Goal: Navigation & Orientation: Find specific page/section

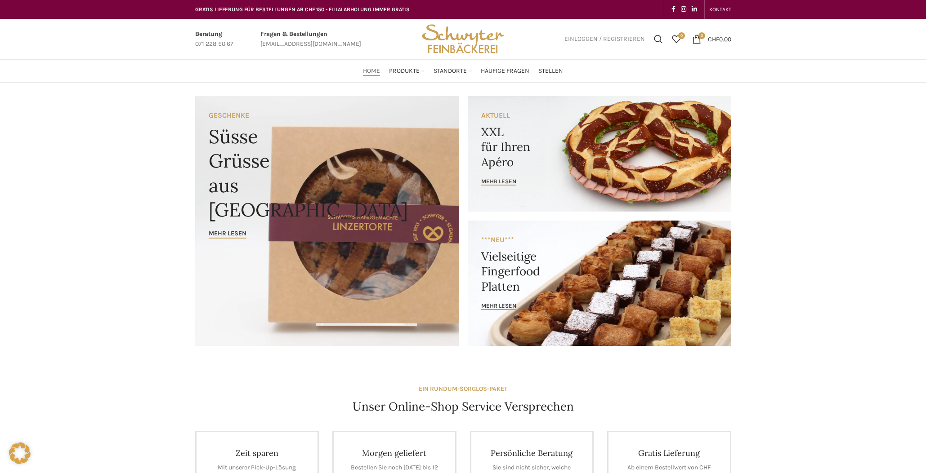
click at [583, 40] on span "Einloggen / Registrieren" at bounding box center [604, 39] width 80 height 6
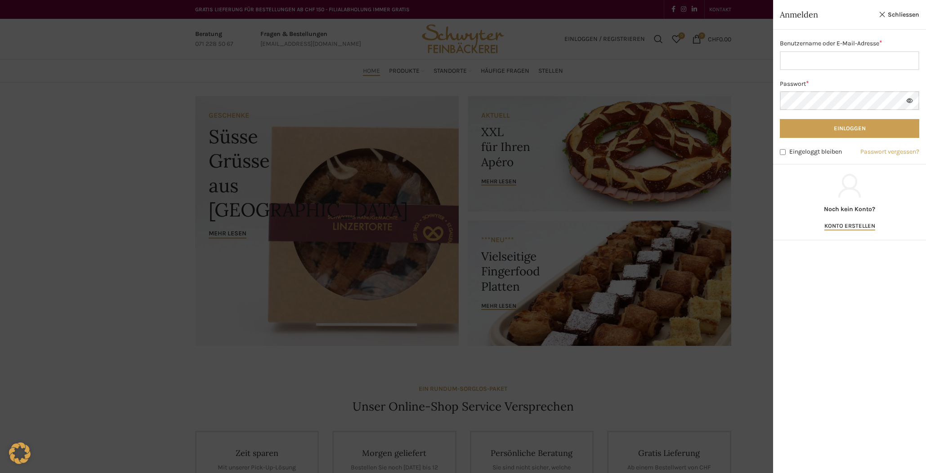
click at [169, 89] on div at bounding box center [463, 236] width 926 height 473
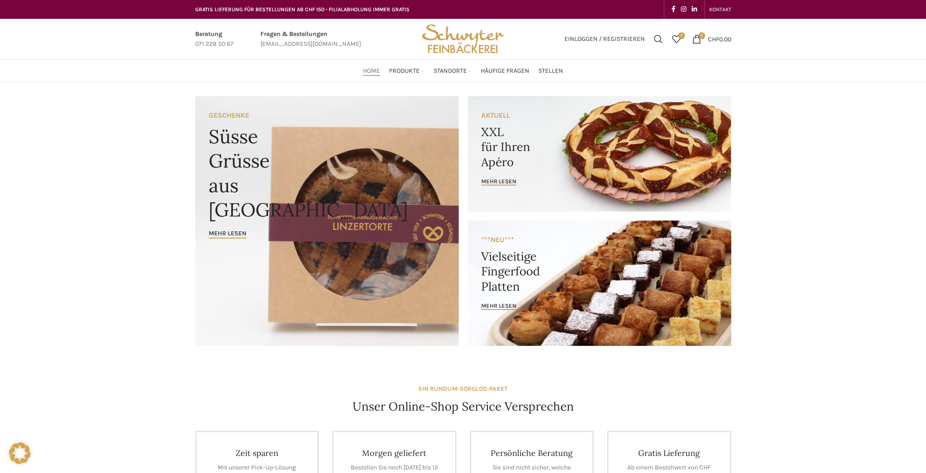
click at [481, 37] on img "Site logo" at bounding box center [463, 39] width 88 height 40
